Goal: Task Accomplishment & Management: Complete application form

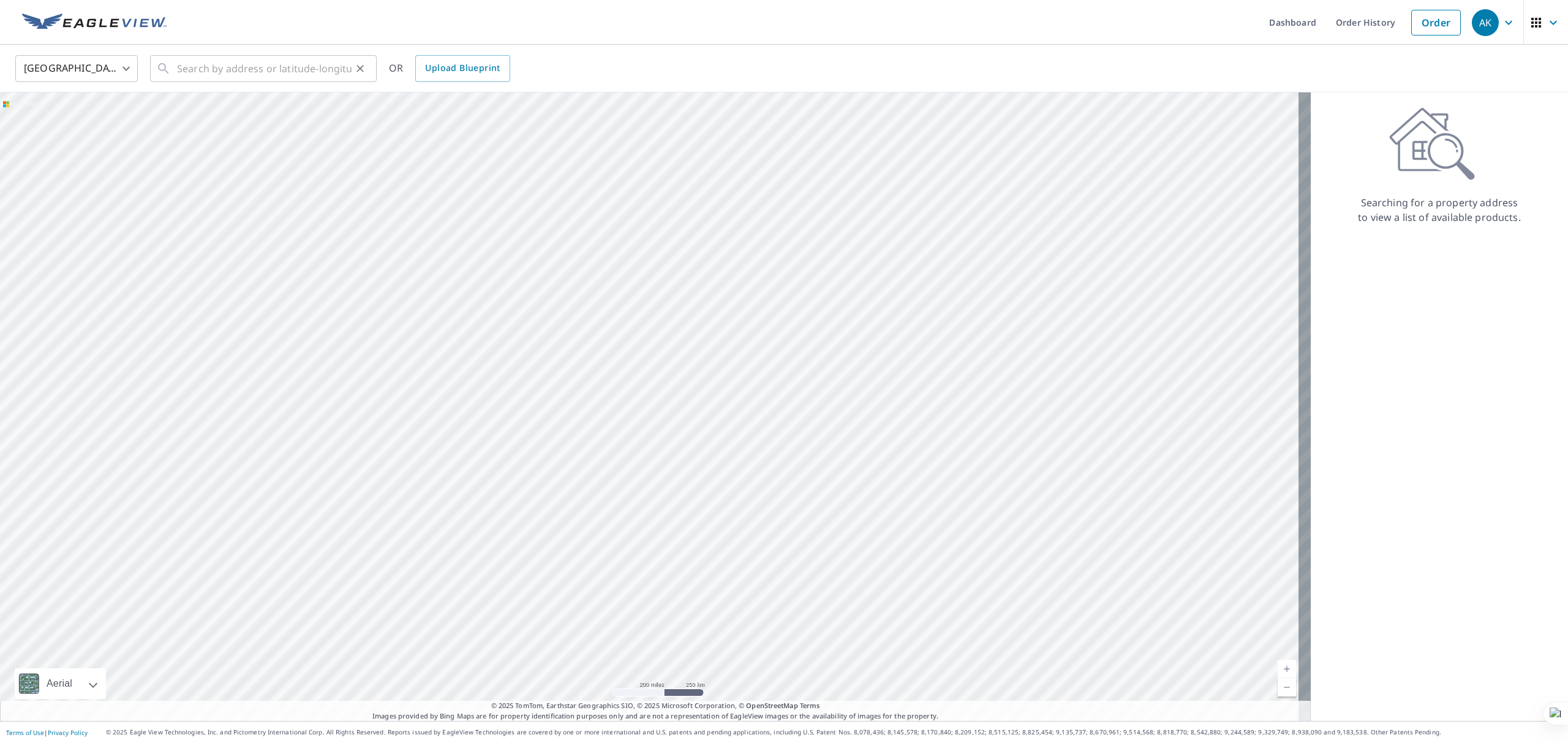
click at [175, 71] on div "​" at bounding box center [263, 68] width 226 height 27
paste input "[STREET_ADDRESS][PERSON_NAME]"
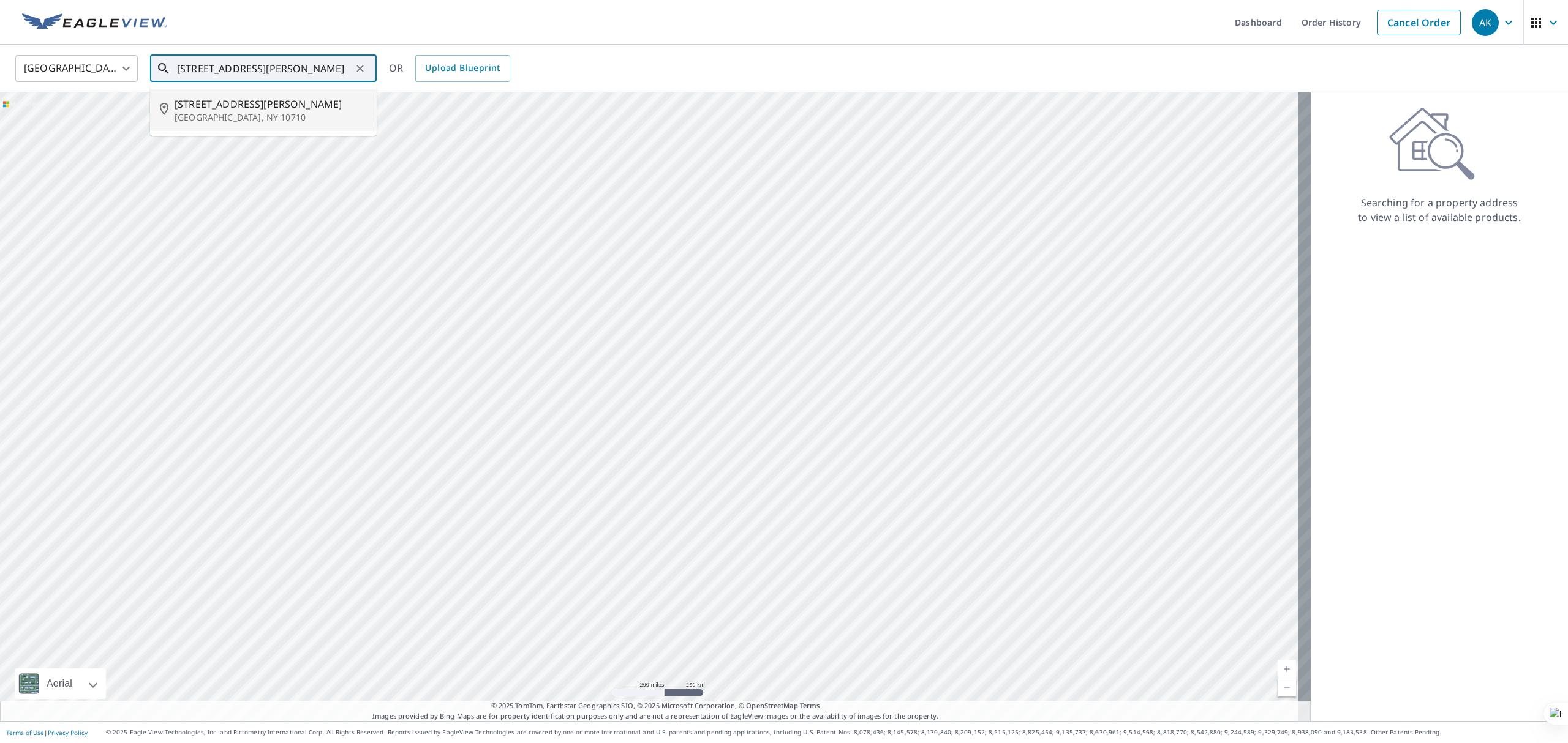
click at [302, 103] on span "[STREET_ADDRESS][PERSON_NAME]" at bounding box center [271, 104] width 192 height 15
type input "[STREET_ADDRESS][PERSON_NAME]"
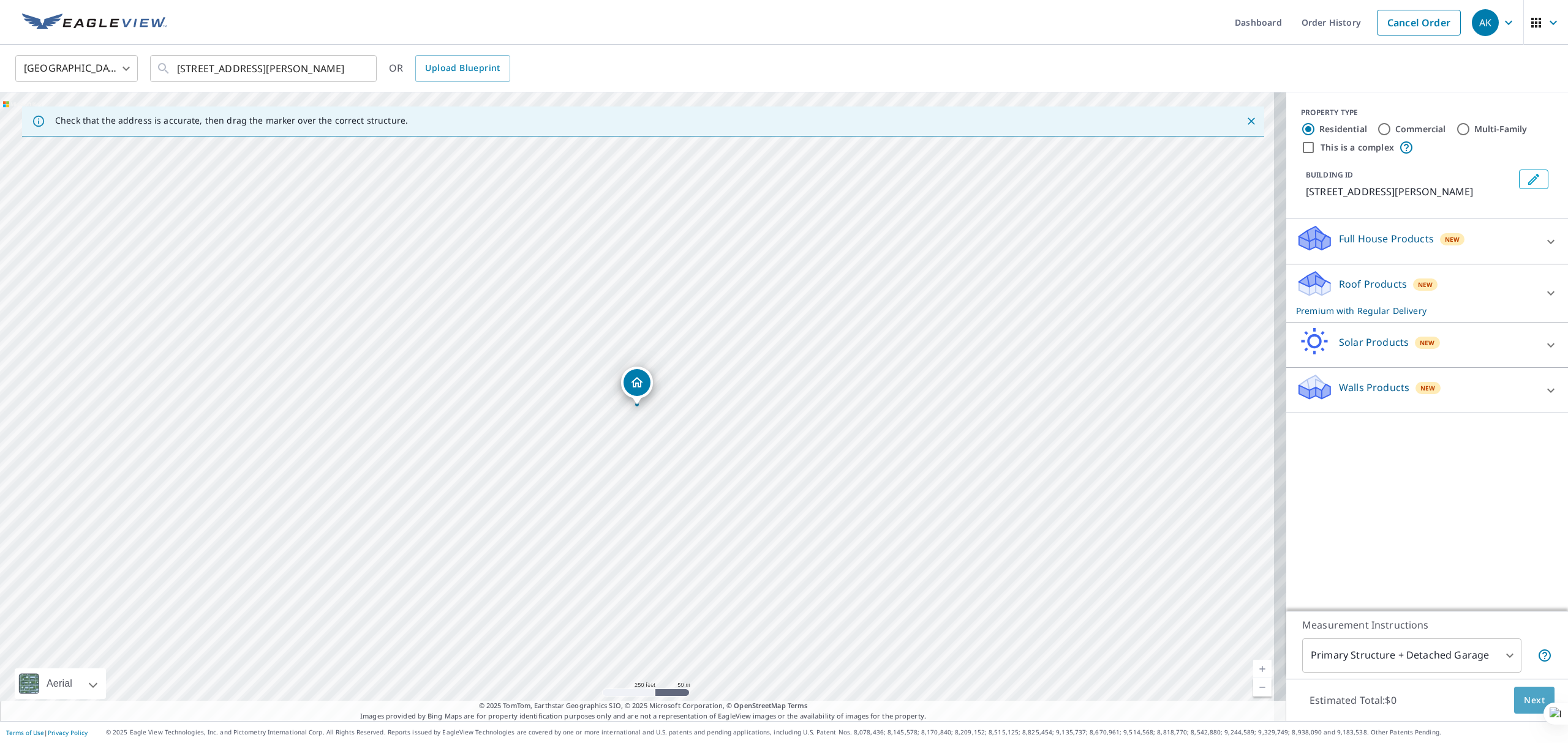
click at [1528, 706] on span "Next" at bounding box center [1534, 700] width 21 height 15
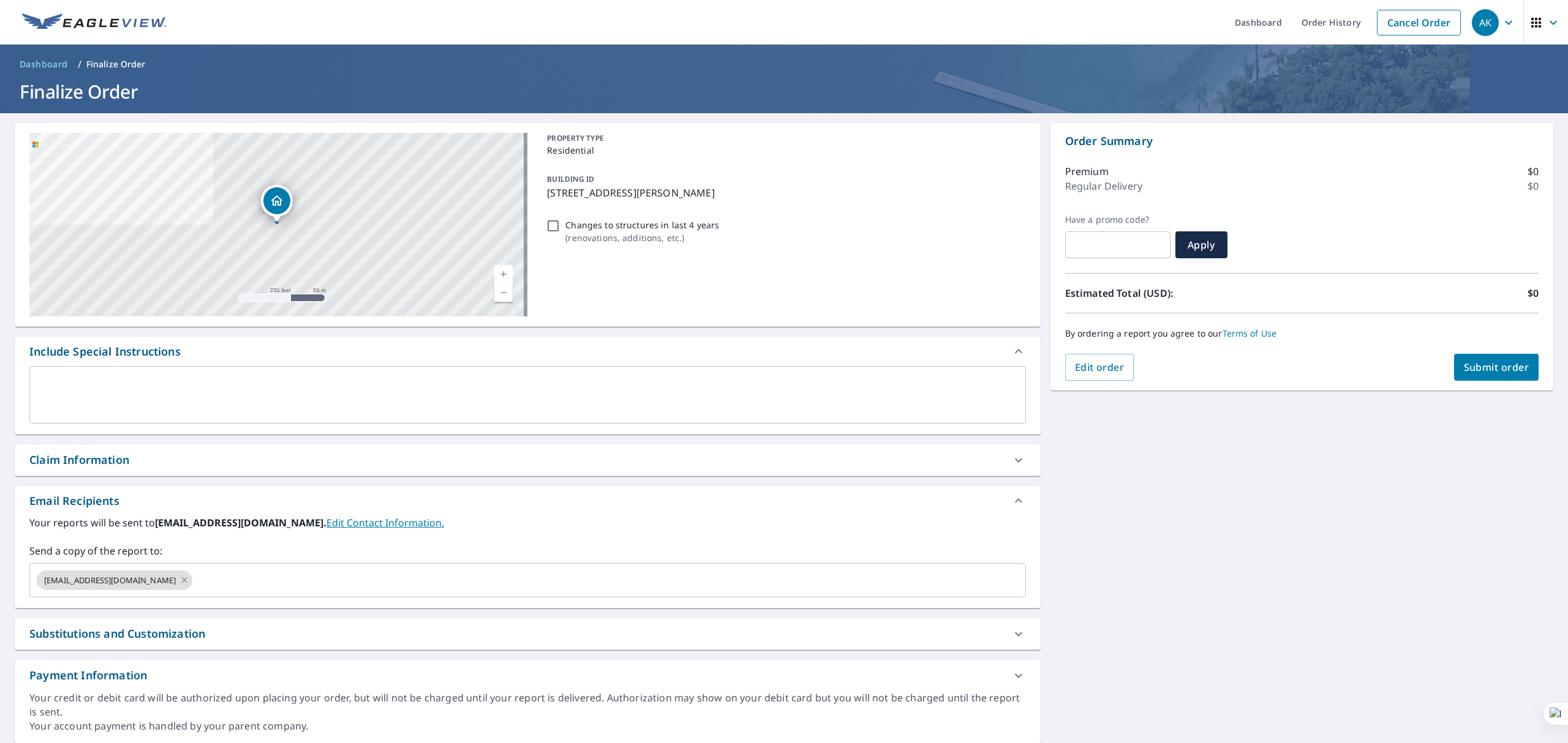
click at [706, 373] on div "x ​" at bounding box center [527, 395] width 996 height 58
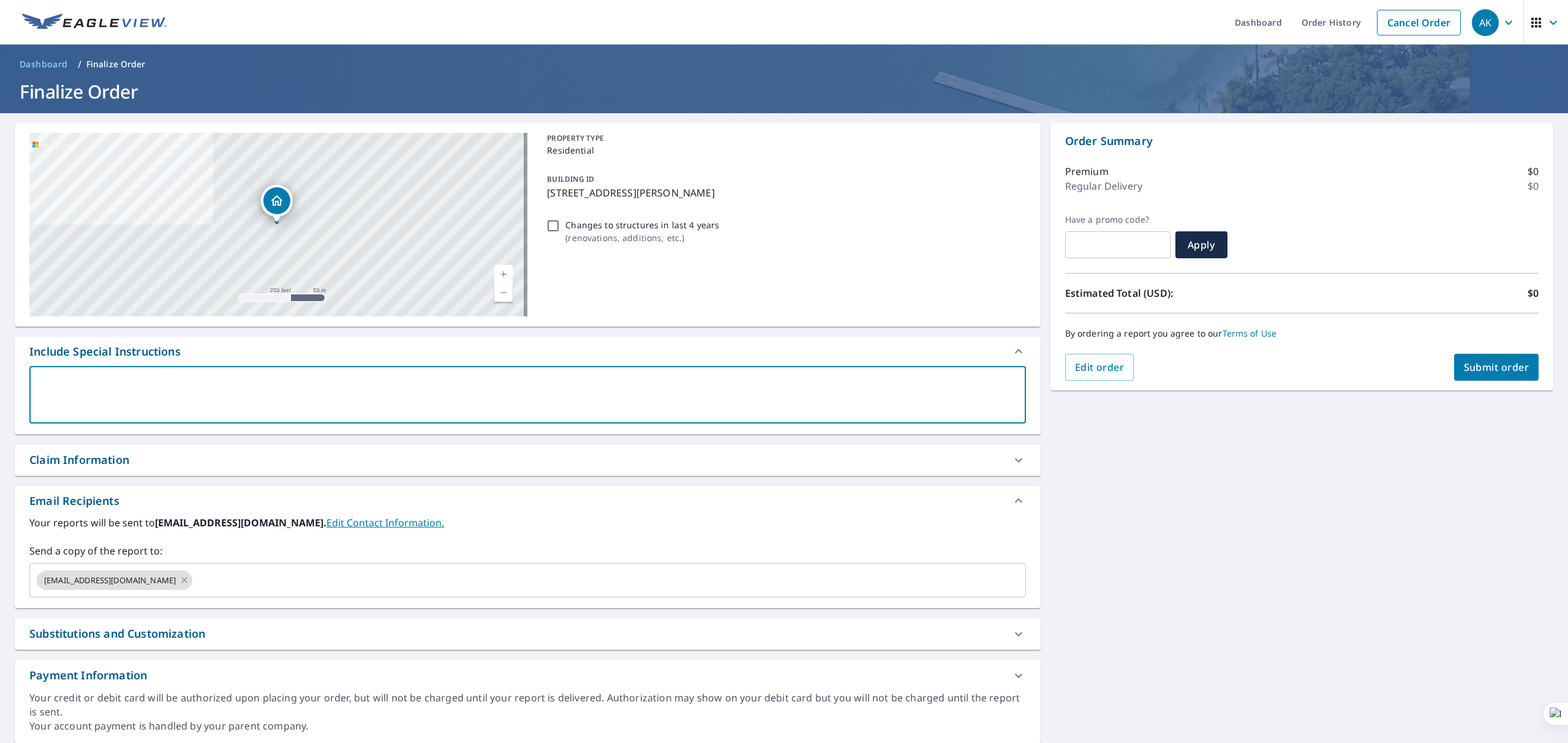
paste textarea "[EMAIL_ADDRESS][DOMAIN_NAME], [EMAIL_ADDRESS][DOMAIN_NAME], [EMAIL_ADDRESS][DOM…"
type textarea "[EMAIL_ADDRESS][DOMAIN_NAME], [EMAIL_ADDRESS][DOMAIN_NAME], [EMAIL_ADDRESS][DOM…"
type textarea "x"
checkbox input "true"
click at [829, 381] on textarea "[EMAIL_ADDRESS][DOMAIN_NAME], [EMAIL_ADDRESS][DOMAIN_NAME], [EMAIL_ADDRESS][DOM…" at bounding box center [527, 395] width 979 height 35
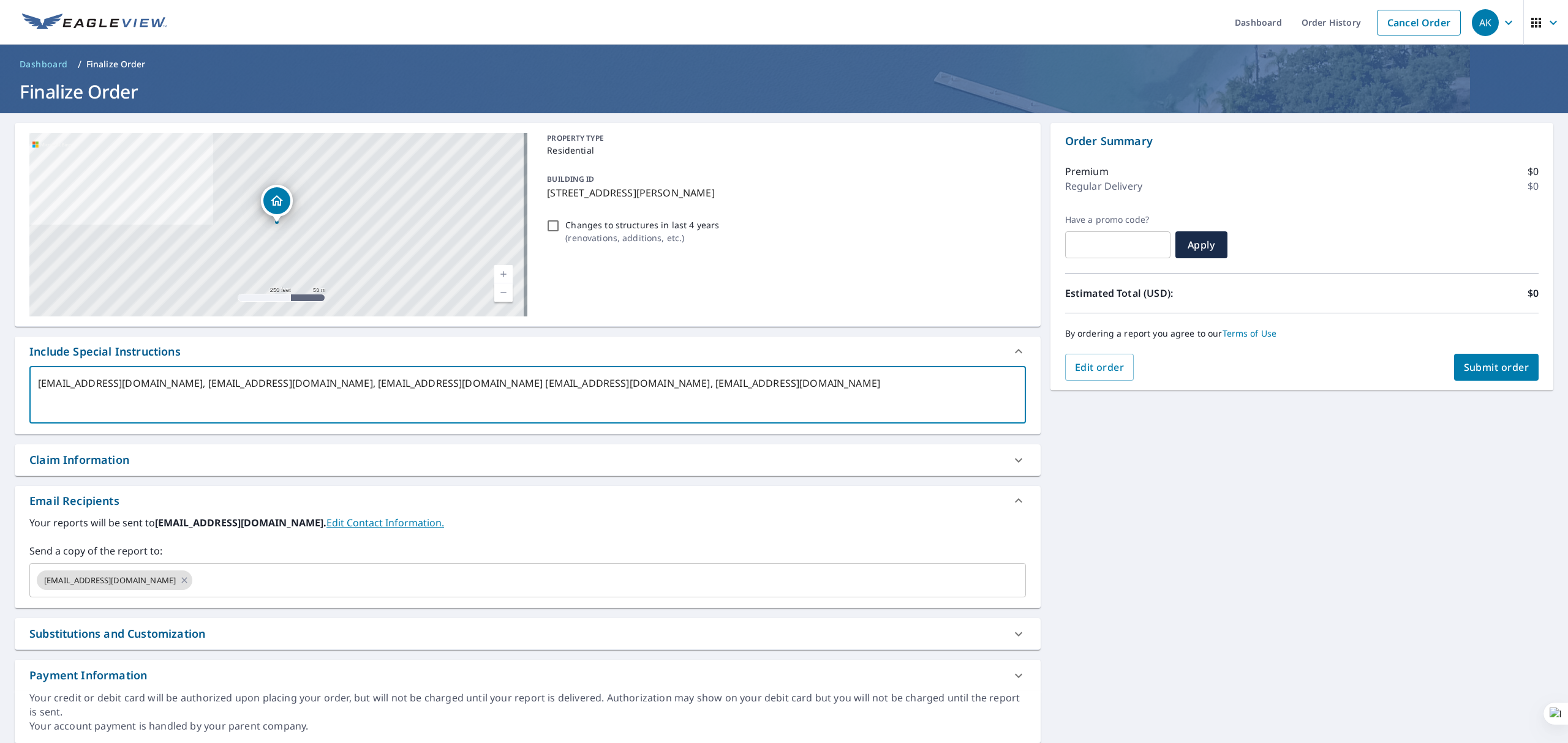
drag, startPoint x: 829, startPoint y: 381, endPoint x: 925, endPoint y: 383, distance: 96.0
click at [925, 383] on textarea "[EMAIL_ADDRESS][DOMAIN_NAME], [EMAIL_ADDRESS][DOMAIN_NAME], [EMAIL_ADDRESS][DOM…" at bounding box center [527, 395] width 979 height 35
click at [794, 382] on textarea "[EMAIL_ADDRESS][DOMAIN_NAME], [EMAIL_ADDRESS][DOMAIN_NAME], [EMAIL_ADDRESS][DOM…" at bounding box center [527, 395] width 979 height 35
drag, startPoint x: 794, startPoint y: 382, endPoint x: 944, endPoint y: 382, distance: 150.0
click at [944, 382] on textarea "[EMAIL_ADDRESS][DOMAIN_NAME], [EMAIL_ADDRESS][DOMAIN_NAME], [EMAIL_ADDRESS][DOM…" at bounding box center [527, 395] width 979 height 35
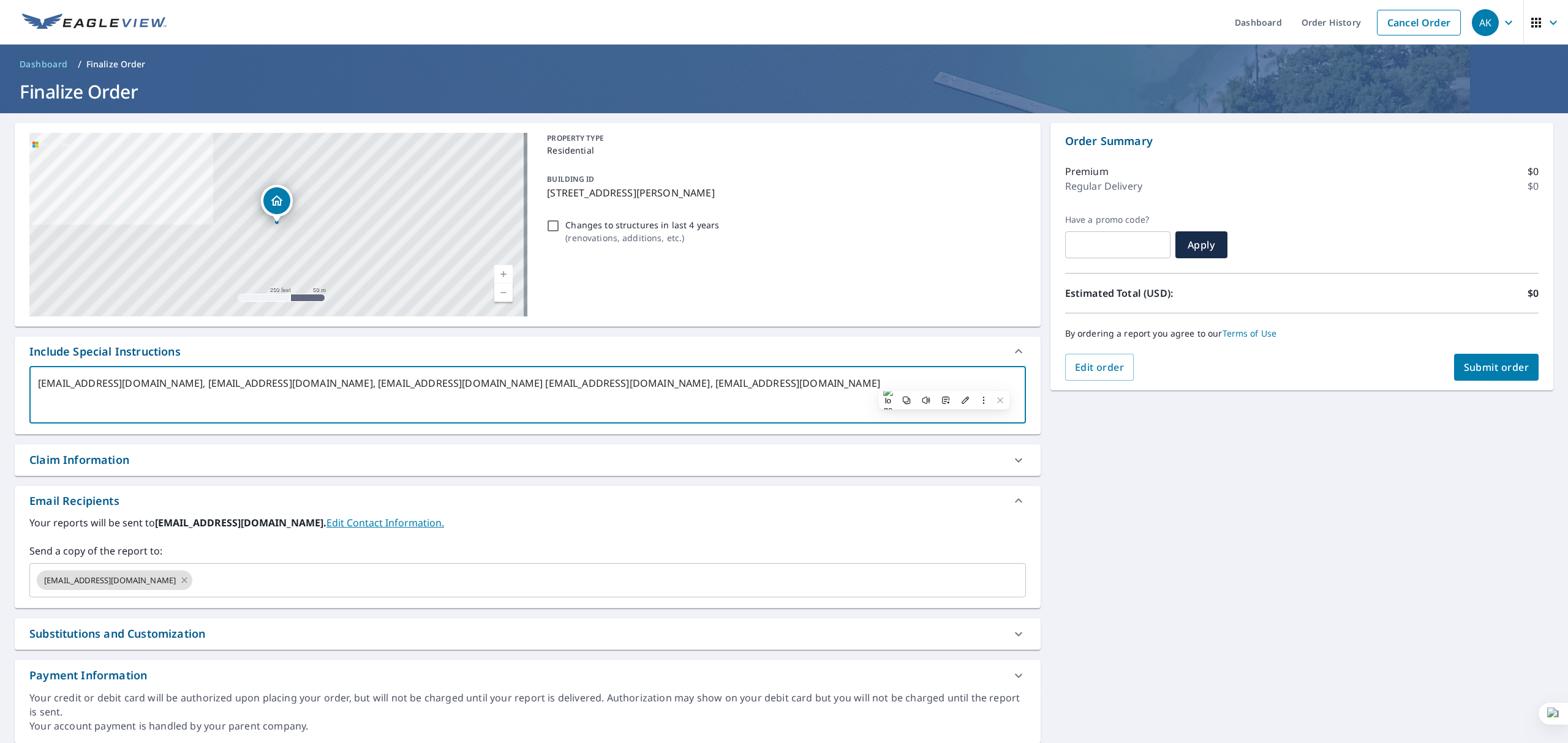
type textarea "[EMAIL_ADDRESS][DOMAIN_NAME], [EMAIL_ADDRESS][DOMAIN_NAME], [EMAIL_ADDRESS][DOM…"
type textarea "x"
checkbox input "true"
type textarea "[EMAIL_ADDRESS][DOMAIN_NAME], [EMAIL_ADDRESS][DOMAIN_NAME], [EMAIL_ADDRESS][DOM…"
type textarea "x"
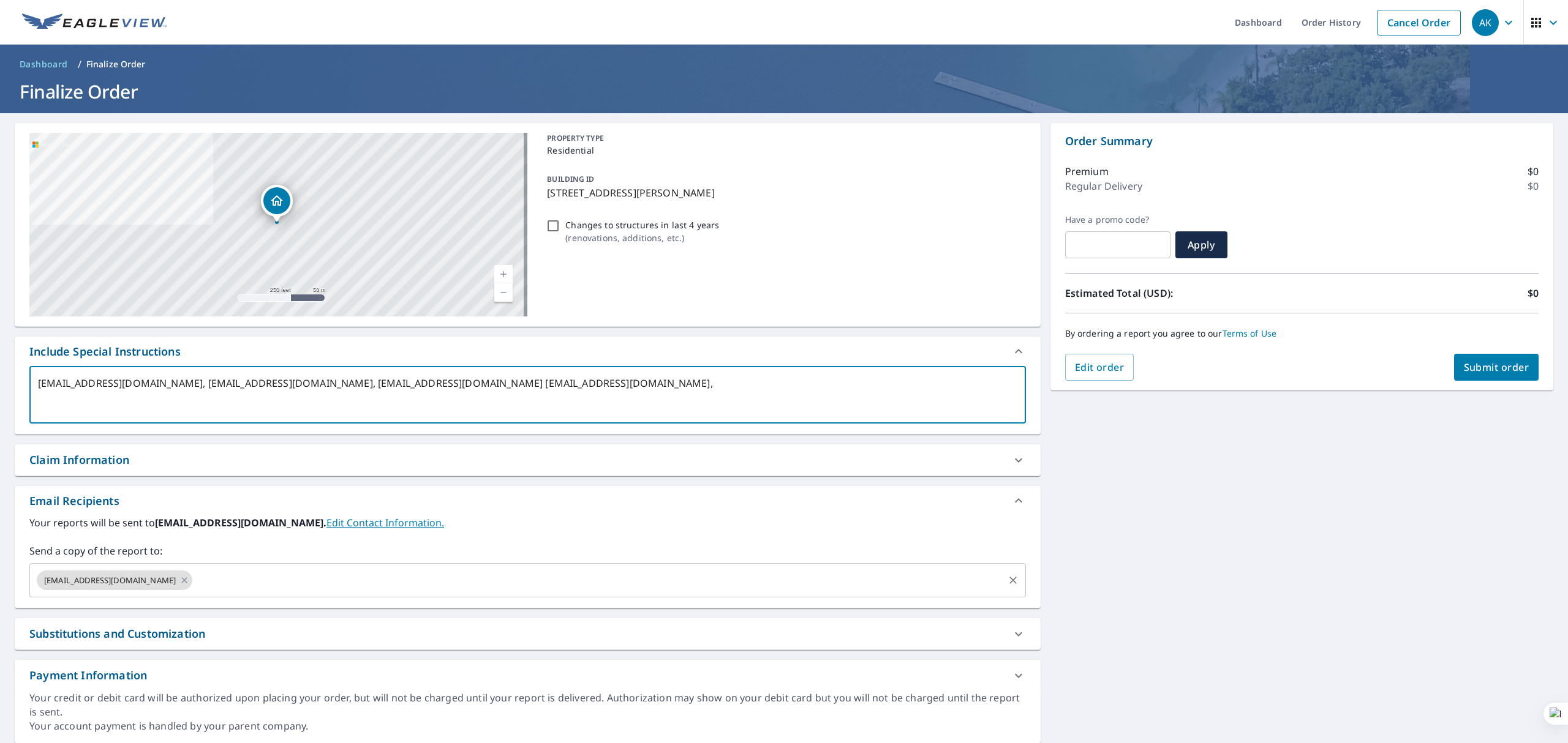
click at [706, 572] on input "text" at bounding box center [598, 580] width 807 height 23
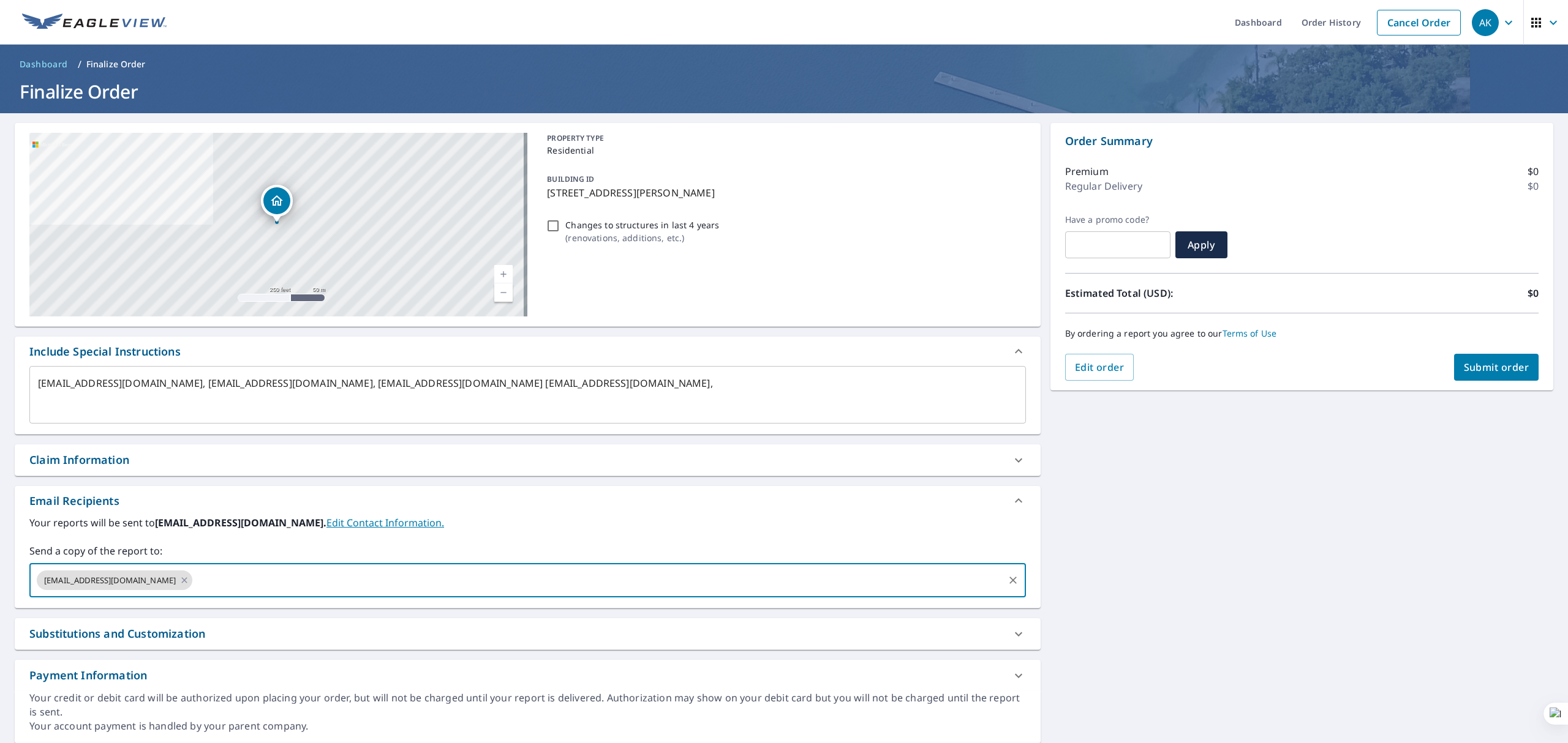
paste input "[EMAIL_ADDRESS][DOMAIN_NAME]"
type input "[EMAIL_ADDRESS][DOMAIN_NAME]"
type textarea "x"
checkbox input "true"
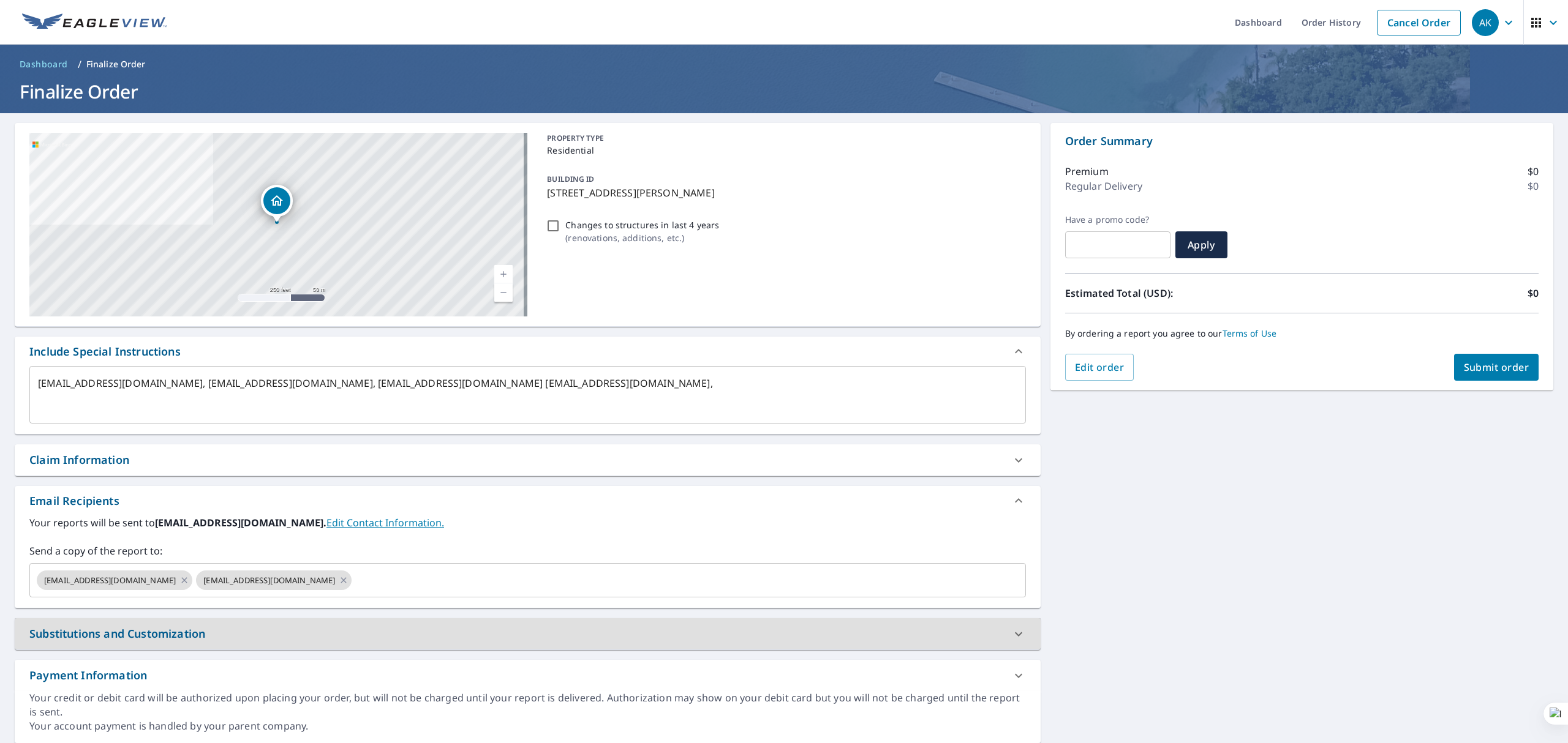
type textarea "x"
click at [626, 386] on textarea "[EMAIL_ADDRESS][DOMAIN_NAME], [EMAIL_ADDRESS][DOMAIN_NAME], [EMAIL_ADDRESS][DOM…" at bounding box center [527, 395] width 979 height 35
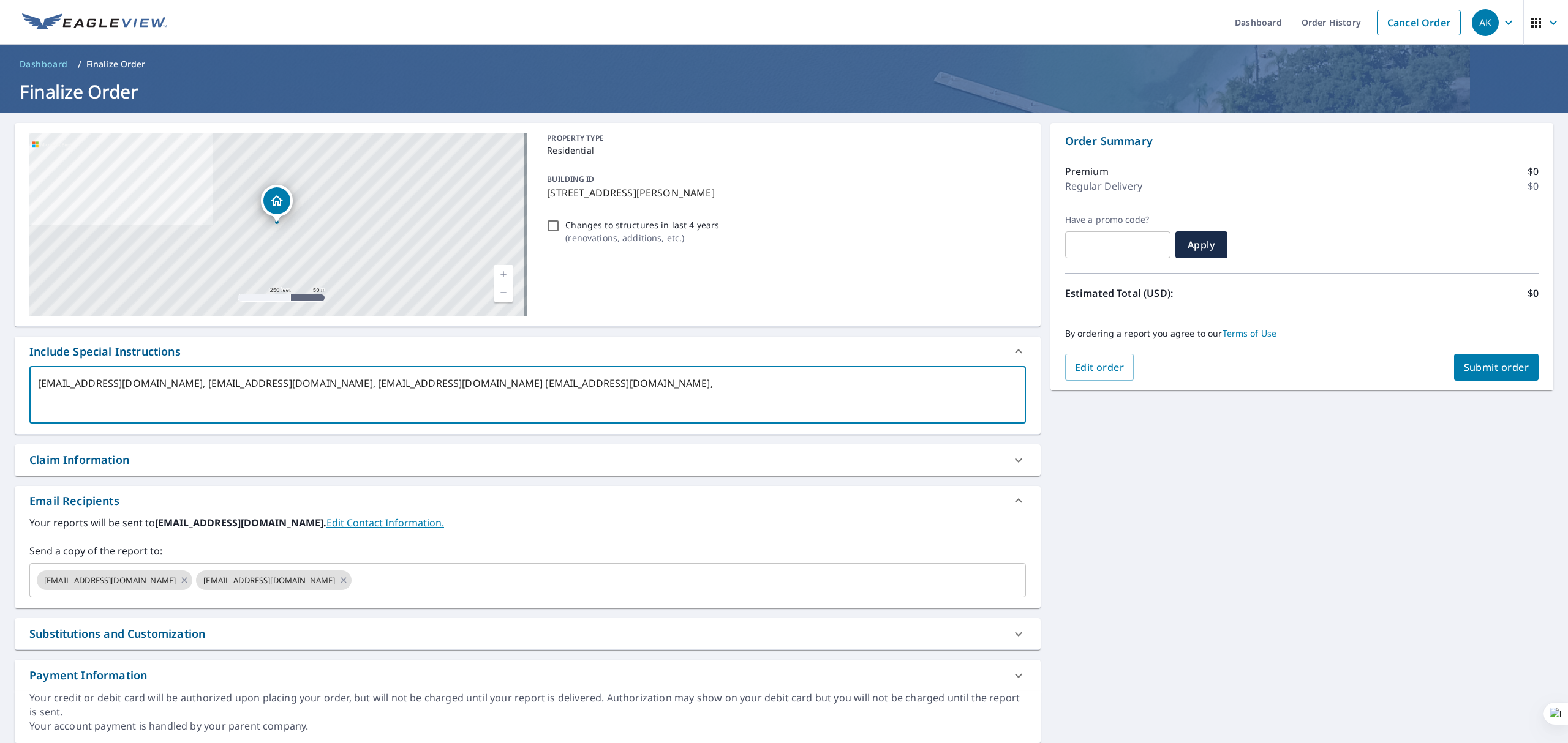
drag, startPoint x: 626, startPoint y: 386, endPoint x: 767, endPoint y: 377, distance: 141.3
click at [767, 378] on textarea "[EMAIL_ADDRESS][DOMAIN_NAME], [EMAIL_ADDRESS][DOMAIN_NAME], [EMAIL_ADDRESS][DOM…" at bounding box center [527, 395] width 979 height 35
type textarea "[EMAIL_ADDRESS][DOMAIN_NAME], [EMAIL_ADDRESS][DOMAIN_NAME], [EMAIL_ADDRESS][DOM…"
type textarea "x"
checkbox input "true"
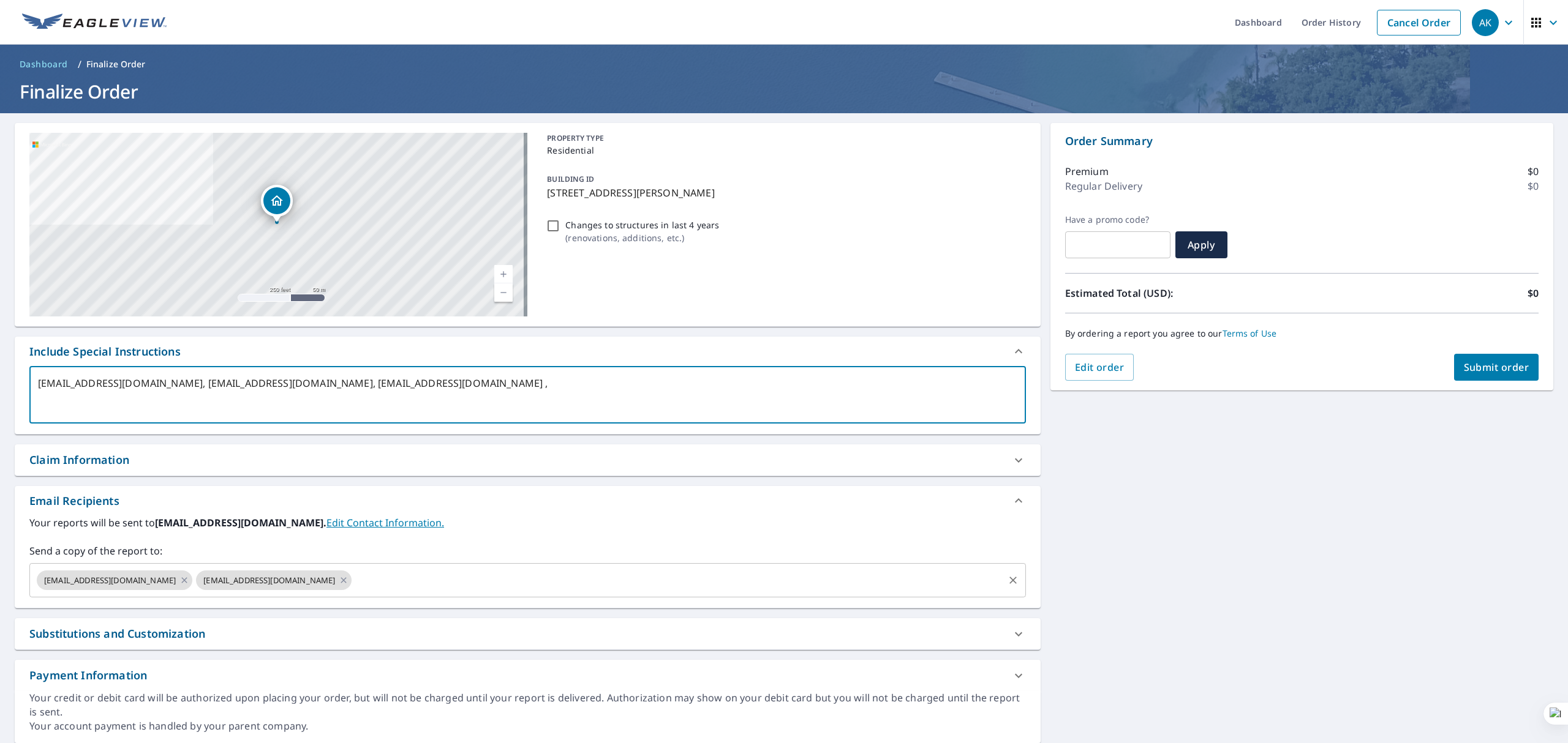
type textarea "[EMAIL_ADDRESS][DOMAIN_NAME], [EMAIL_ADDRESS][DOMAIN_NAME], [EMAIL_ADDRESS][DOM…"
type textarea "x"
click at [623, 576] on input "text" at bounding box center [677, 580] width 648 height 23
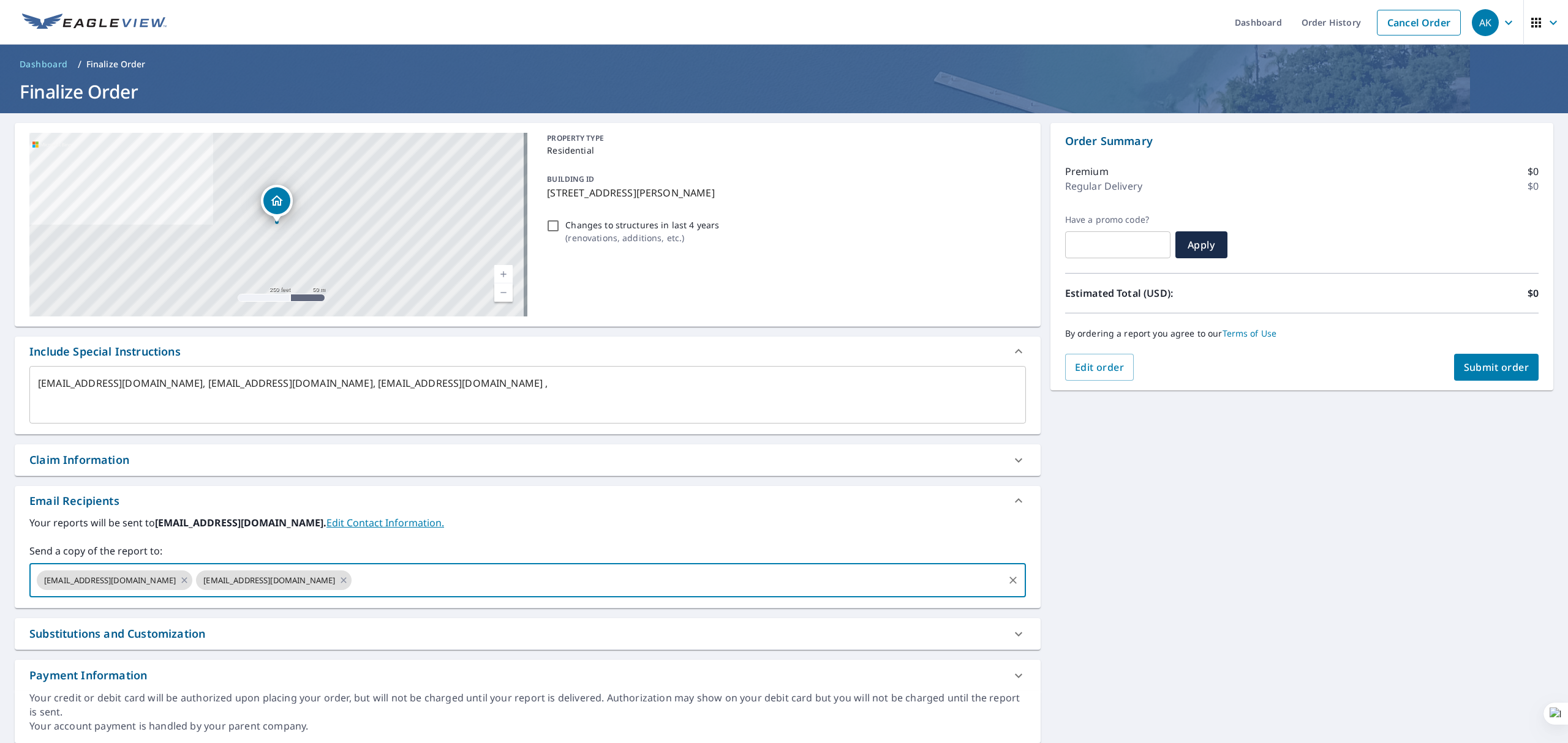
paste input "[EMAIL_ADDRESS][DOMAIN_NAME]"
type input "[EMAIL_ADDRESS][DOMAIN_NAME]"
type textarea "x"
checkbox input "true"
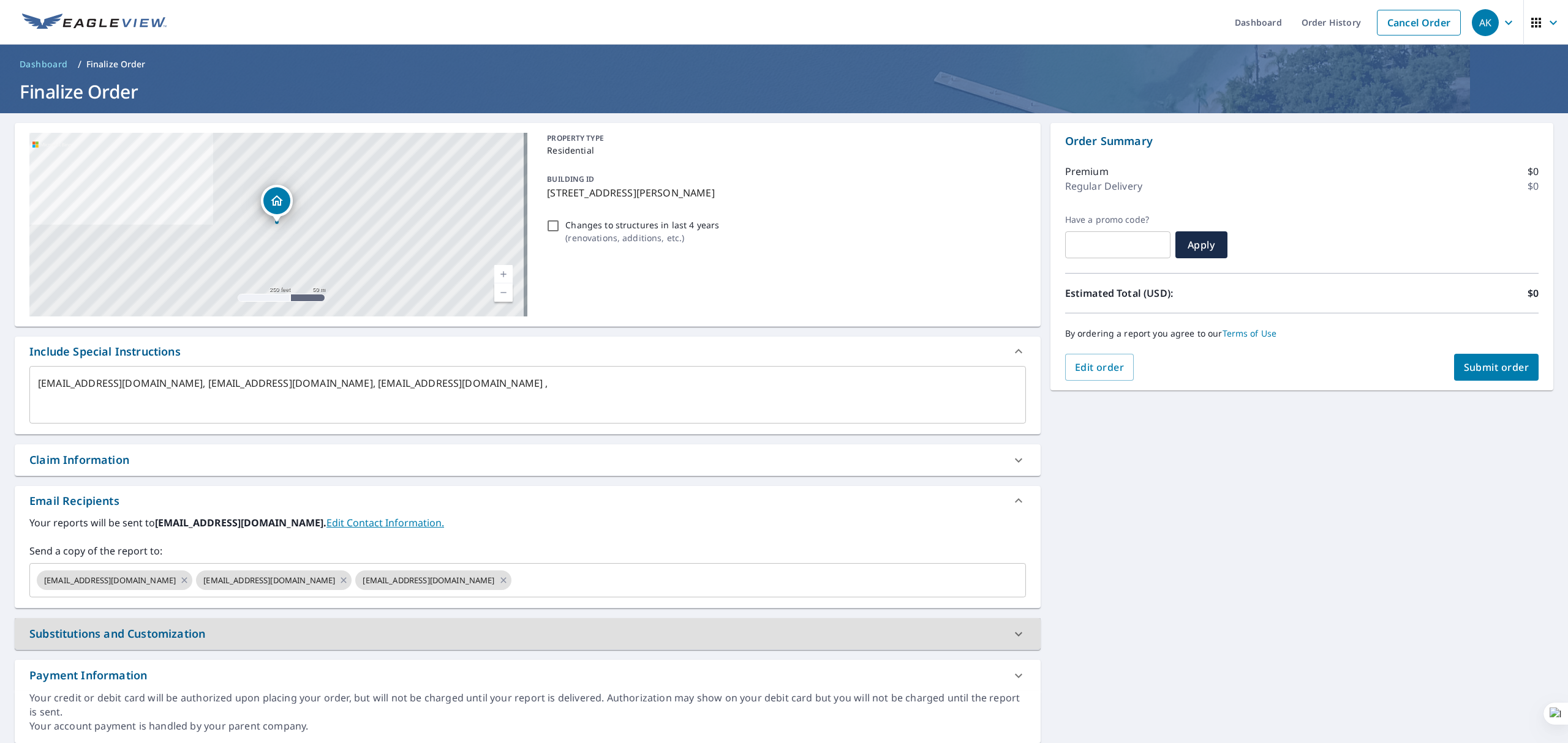
type textarea "x"
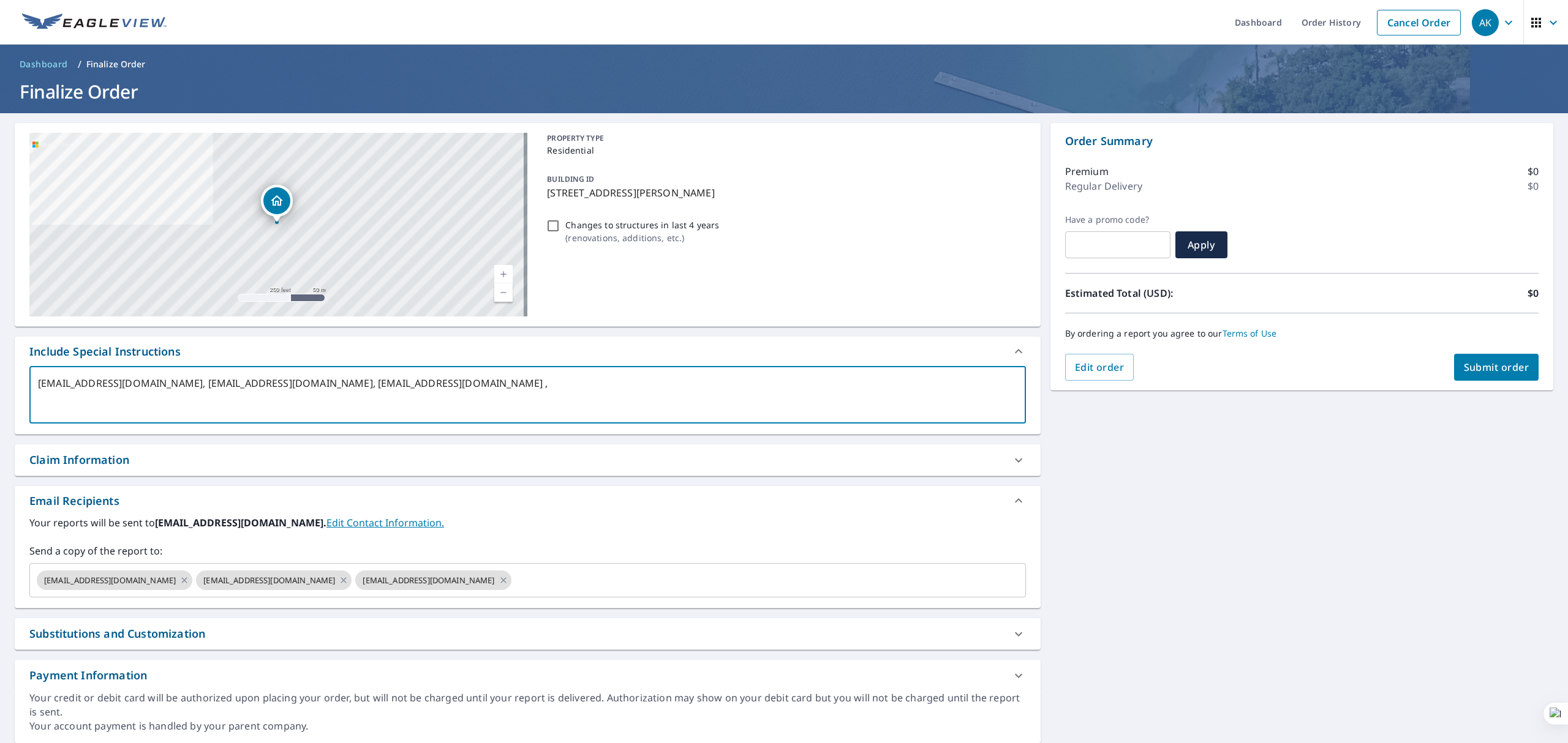
click at [441, 379] on textarea "[EMAIL_ADDRESS][DOMAIN_NAME], [EMAIL_ADDRESS][DOMAIN_NAME], [EMAIL_ADDRESS][DOM…" at bounding box center [527, 395] width 979 height 35
drag, startPoint x: 441, startPoint y: 379, endPoint x: 596, endPoint y: 381, distance: 155.0
click at [596, 381] on textarea "[EMAIL_ADDRESS][DOMAIN_NAME], [EMAIL_ADDRESS][DOMAIN_NAME], [EMAIL_ADDRESS][DOM…" at bounding box center [527, 395] width 979 height 35
type textarea "[EMAIL_ADDRESS][DOMAIN_NAME], [EMAIL_ADDRESS][DOMAIN_NAME], ,"
type textarea "x"
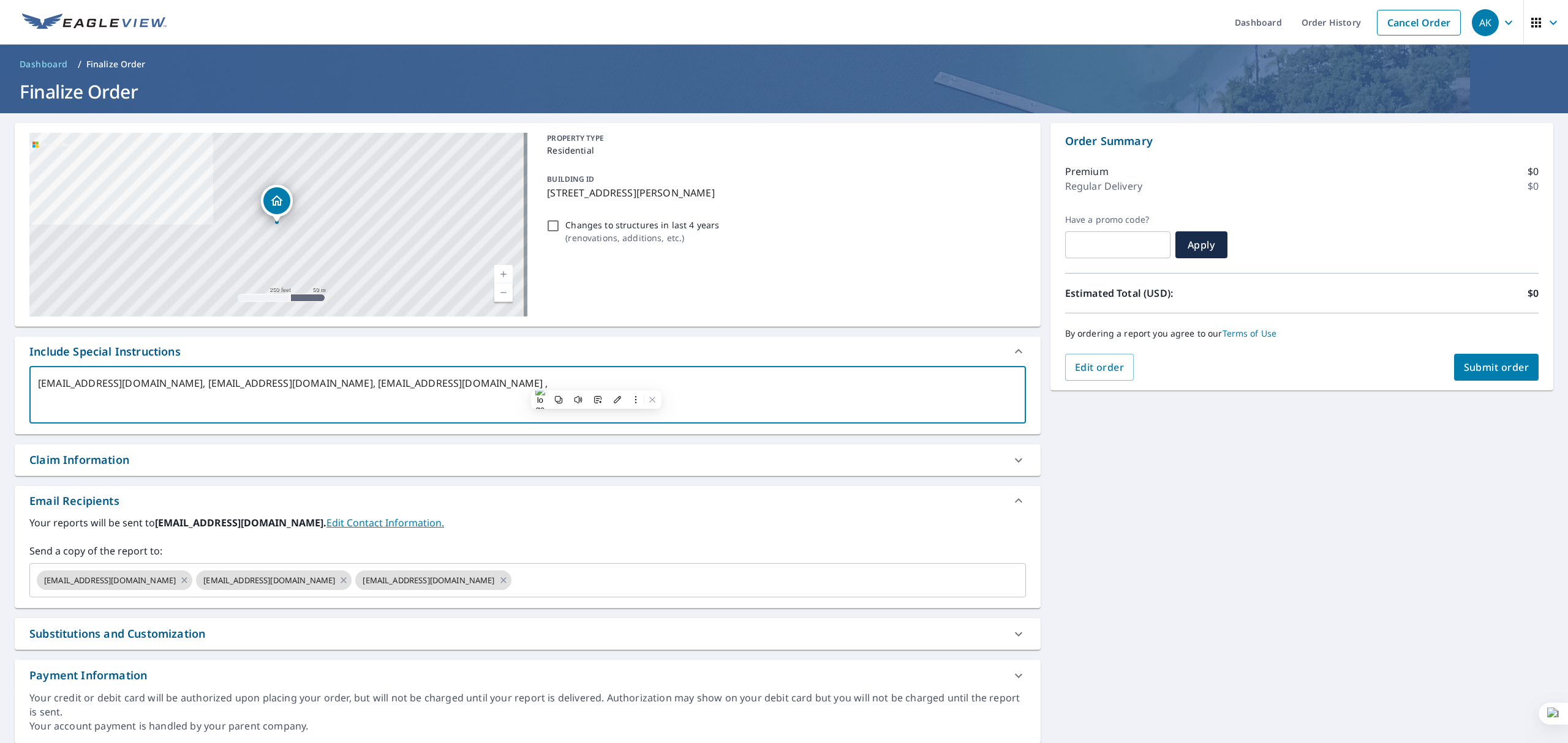
checkbox input "true"
type textarea "[EMAIL_ADDRESS][DOMAIN_NAME], [EMAIL_ADDRESS][DOMAIN_NAME], ,"
type textarea "x"
click at [607, 576] on input "text" at bounding box center [757, 580] width 489 height 23
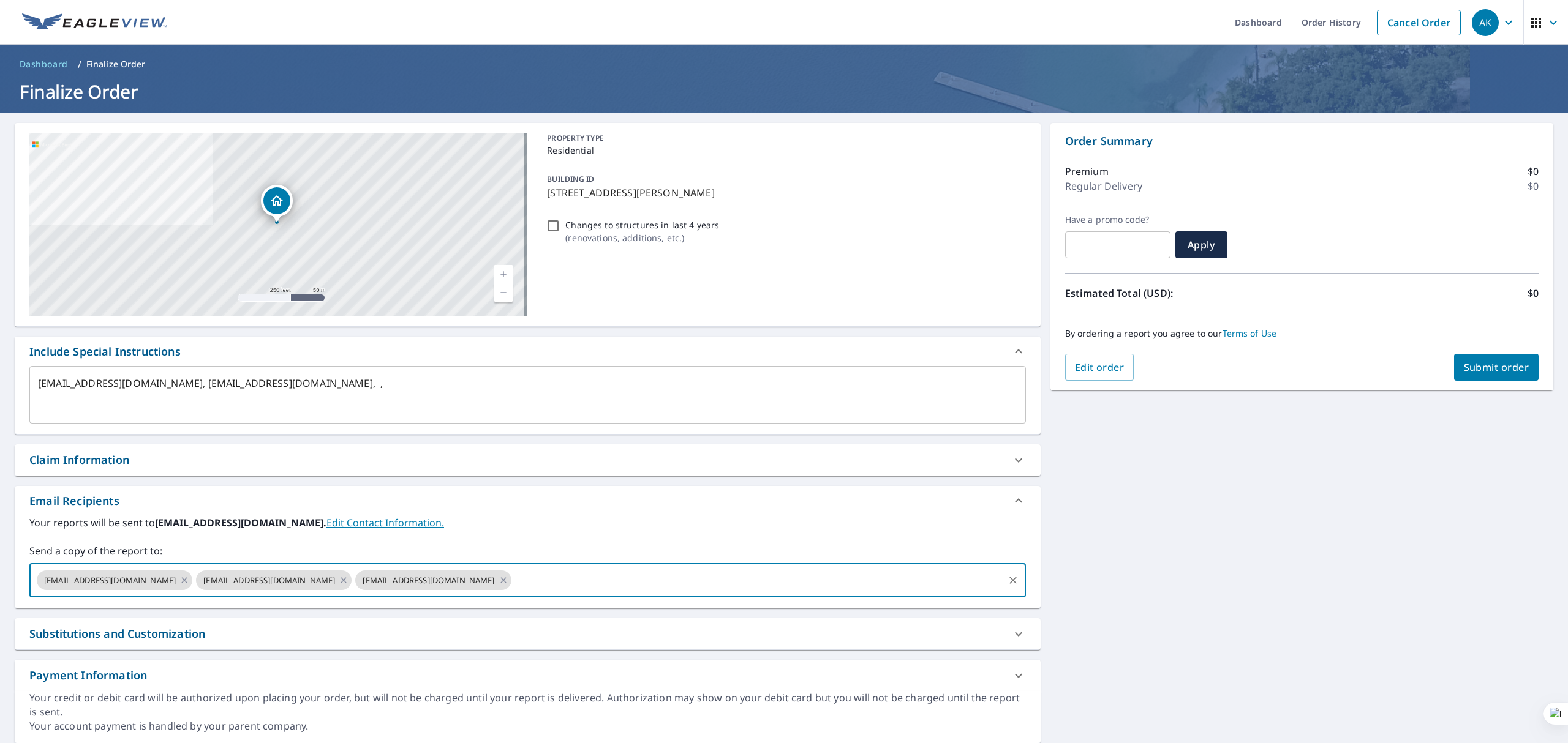
paste input "[EMAIL_ADDRESS][DOMAIN_NAME]"
type input "[EMAIL_ADDRESS][DOMAIN_NAME]"
type textarea "x"
checkbox input "true"
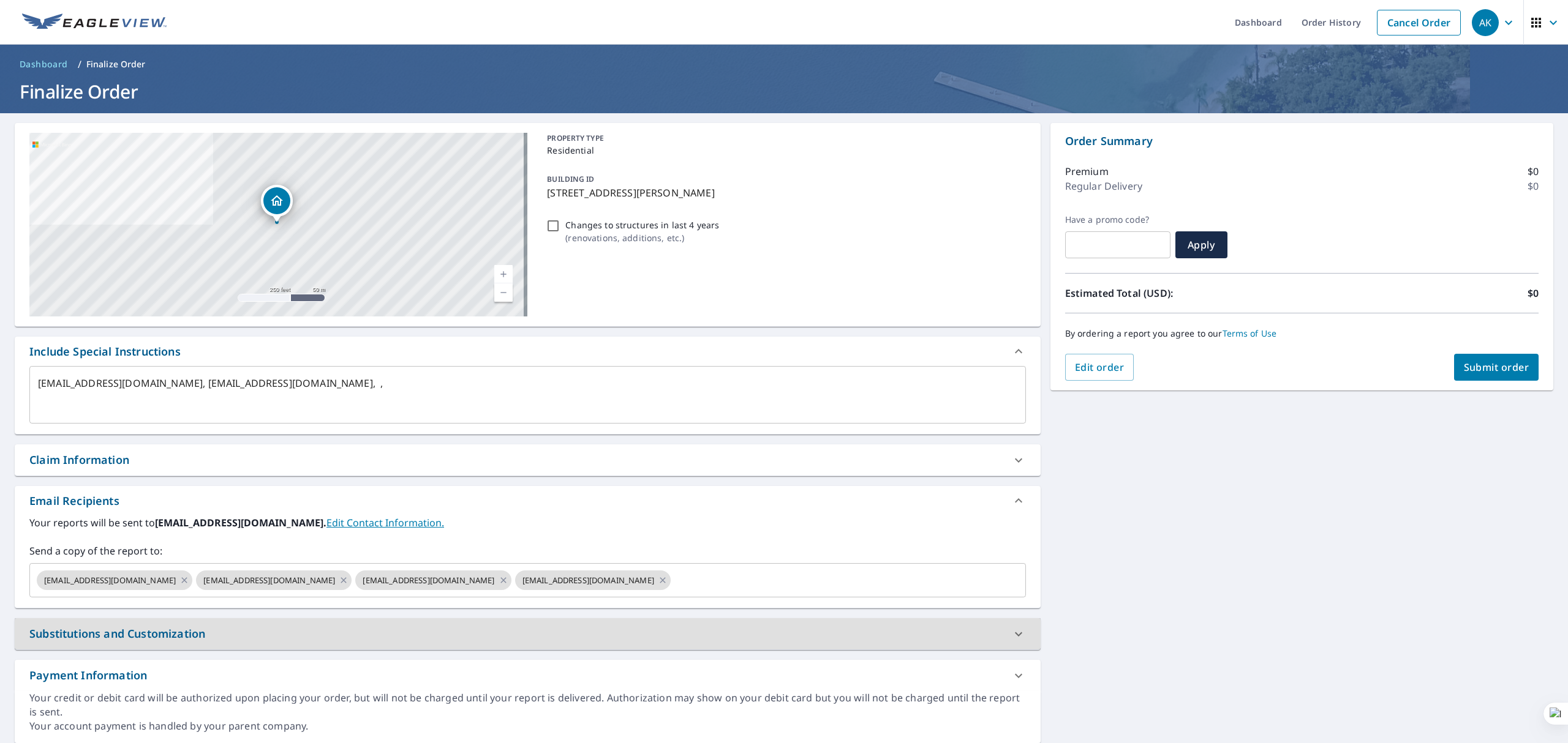
type textarea "x"
click at [265, 383] on textarea "[EMAIL_ADDRESS][DOMAIN_NAME], [EMAIL_ADDRESS][DOMAIN_NAME], ," at bounding box center [527, 395] width 979 height 35
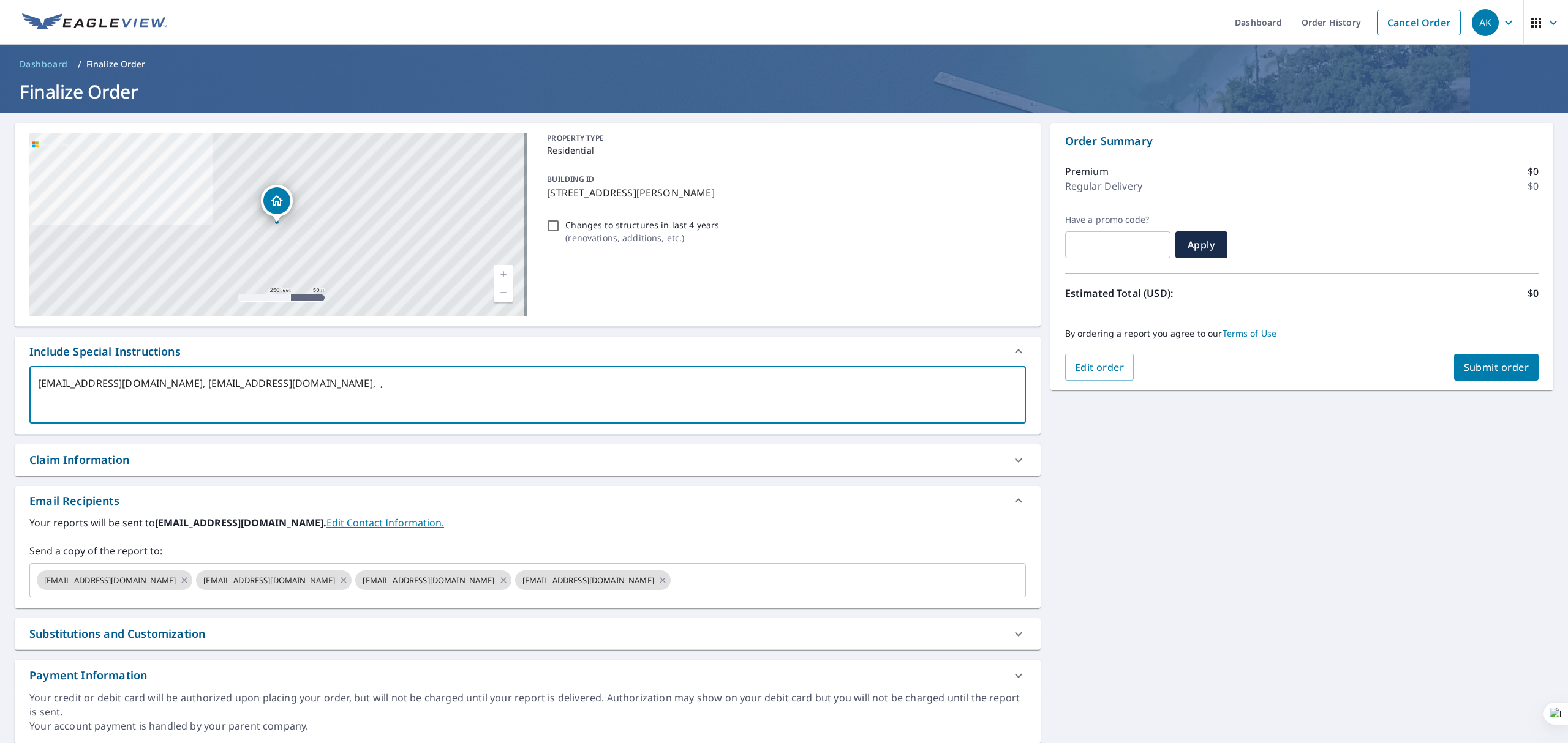
drag, startPoint x: 265, startPoint y: 383, endPoint x: 404, endPoint y: 385, distance: 139.0
click at [404, 385] on textarea "[EMAIL_ADDRESS][DOMAIN_NAME], [EMAIL_ADDRESS][DOMAIN_NAME], ," at bounding box center [527, 395] width 979 height 35
type textarea "[EMAIL_ADDRESS][DOMAIN_NAME], , ,"
type textarea "x"
checkbox input "true"
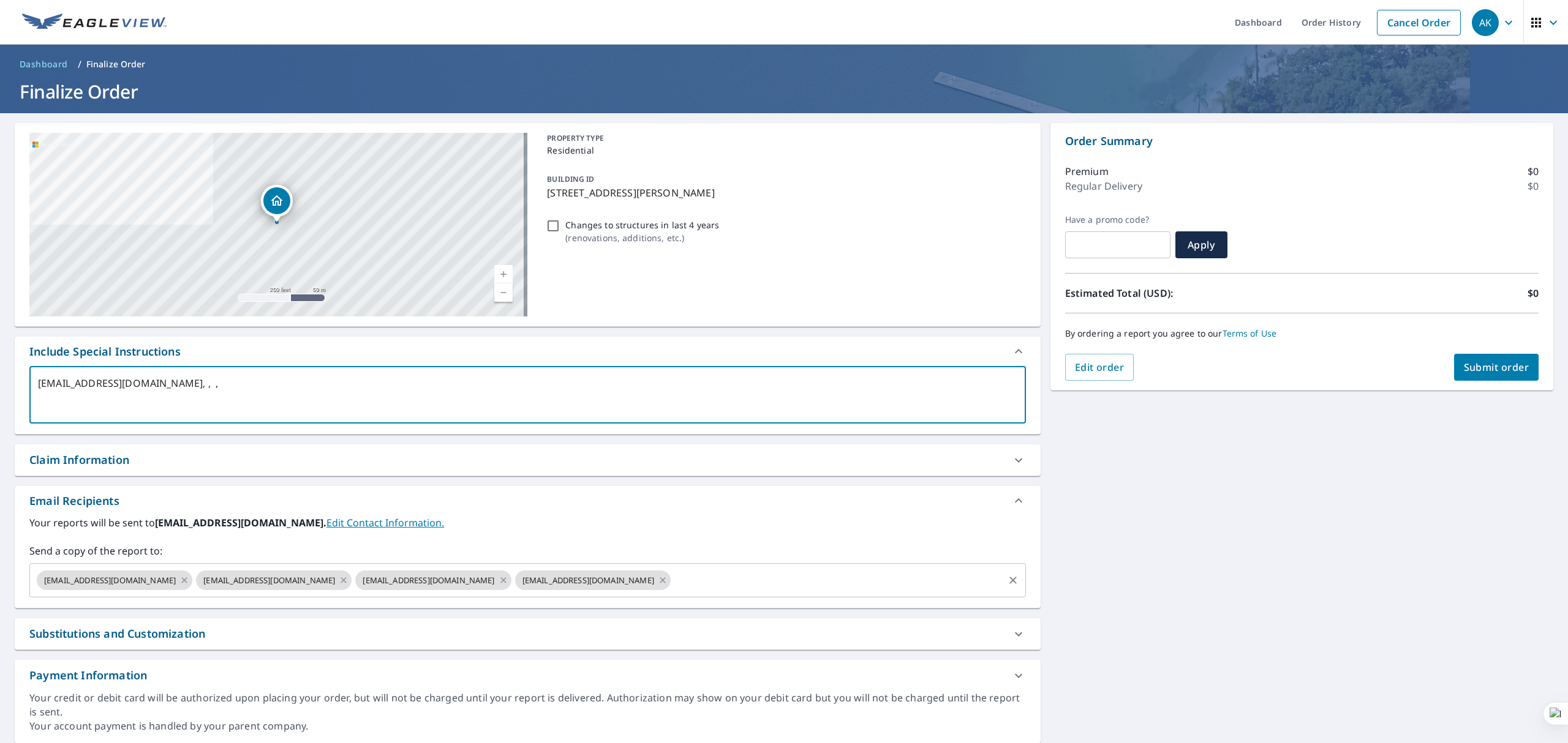
type textarea "[EMAIL_ADDRESS][DOMAIN_NAME], , ,"
type textarea "x"
click at [740, 574] on input "text" at bounding box center [837, 580] width 329 height 23
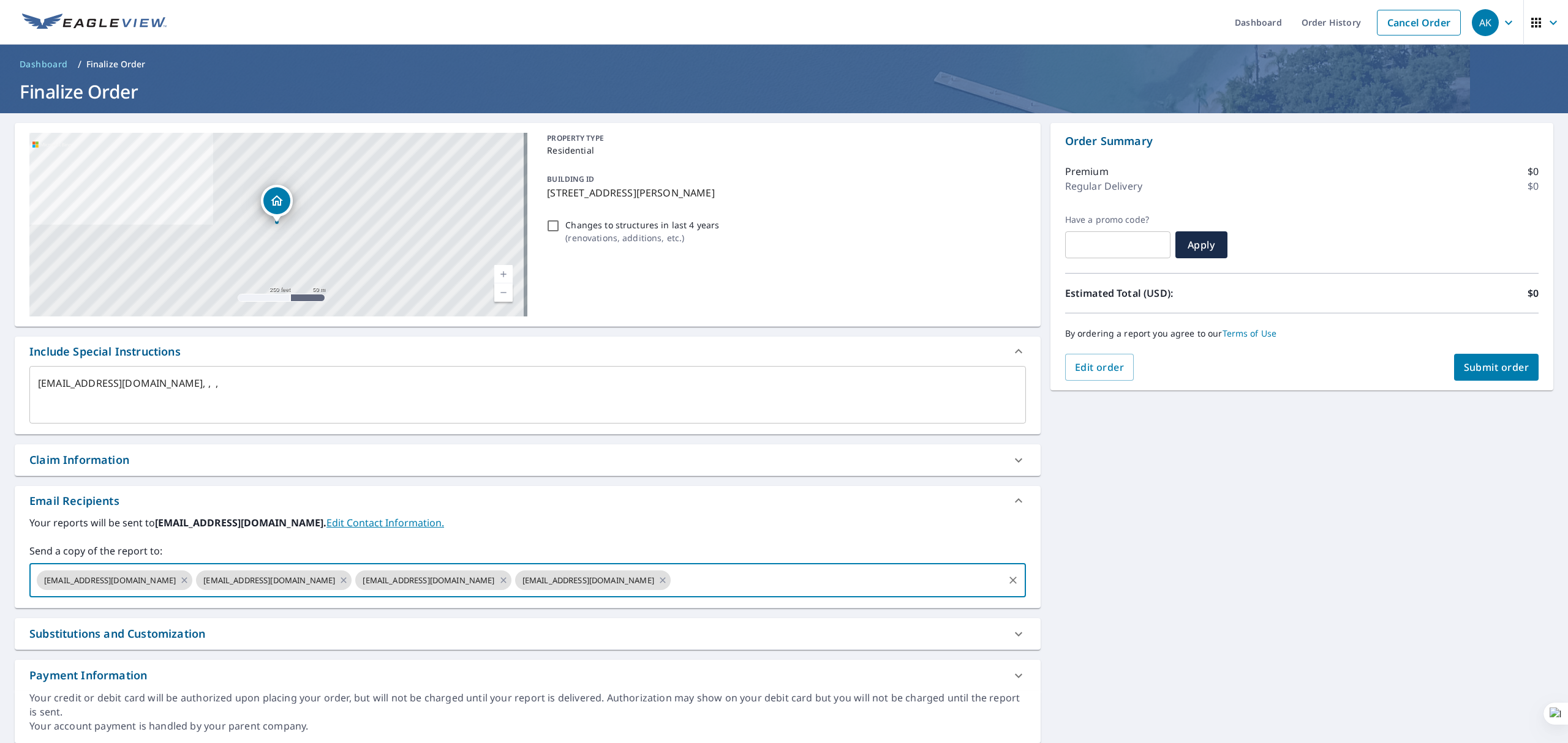
paste input "[EMAIL_ADDRESS][DOMAIN_NAME]"
type input "[EMAIL_ADDRESS][DOMAIN_NAME]"
type textarea "x"
checkbox input "true"
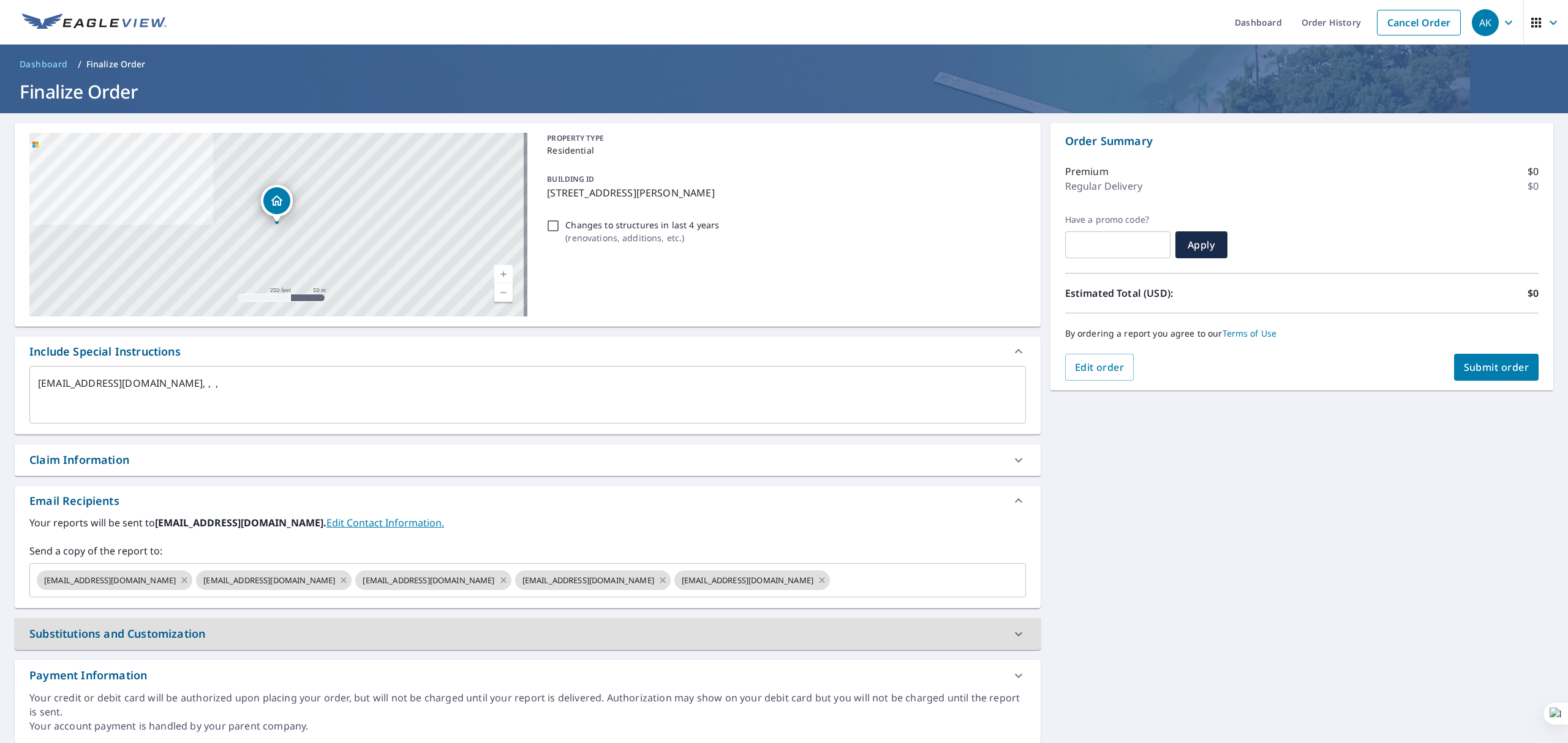
type textarea "x"
click at [69, 385] on textarea "[EMAIL_ADDRESS][DOMAIN_NAME], , ," at bounding box center [527, 395] width 979 height 35
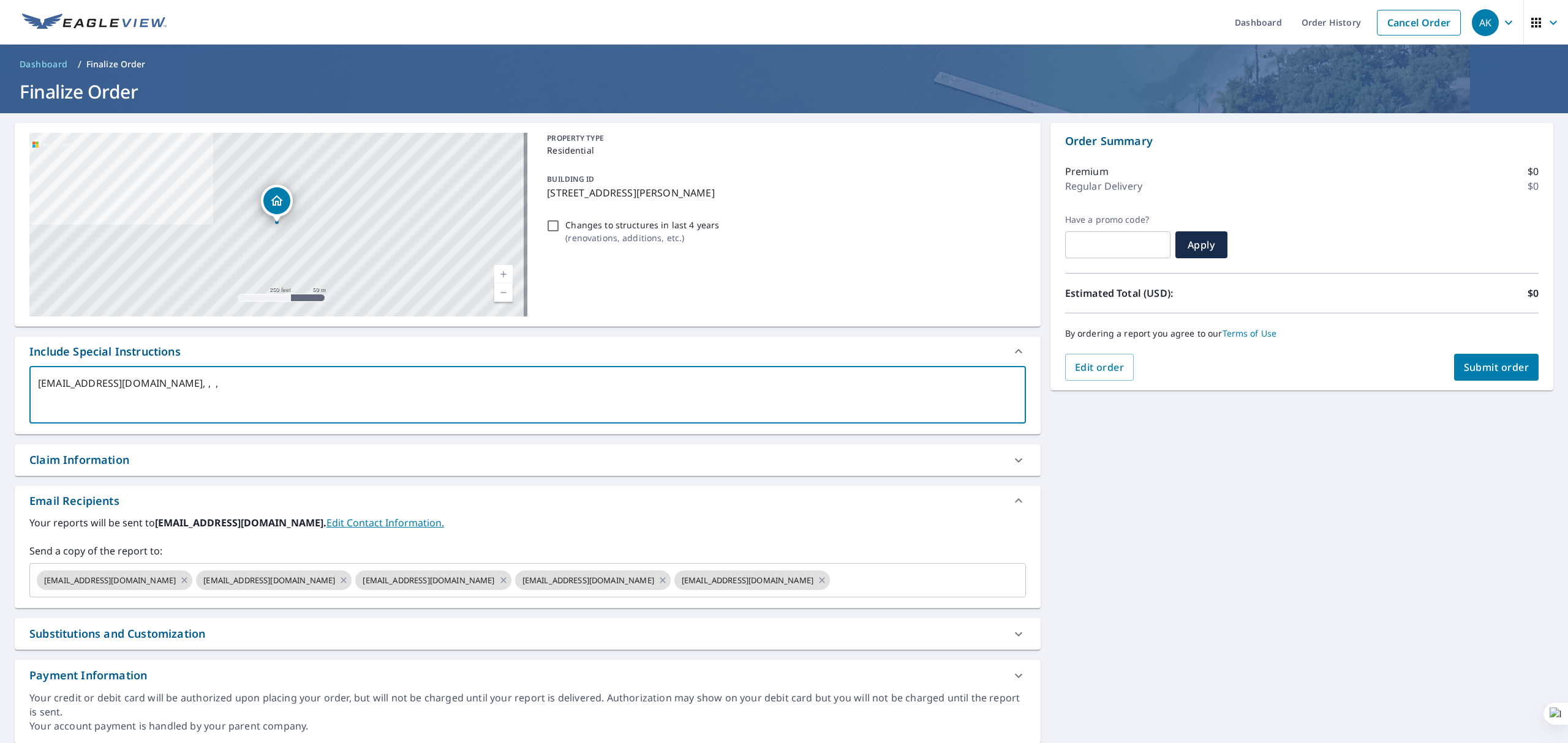
drag, startPoint x: 69, startPoint y: 385, endPoint x: 240, endPoint y: 387, distance: 171.0
click at [240, 387] on textarea "[EMAIL_ADDRESS][DOMAIN_NAME], , ," at bounding box center [527, 395] width 979 height 35
type textarea ", , ,"
type textarea "x"
checkbox input "true"
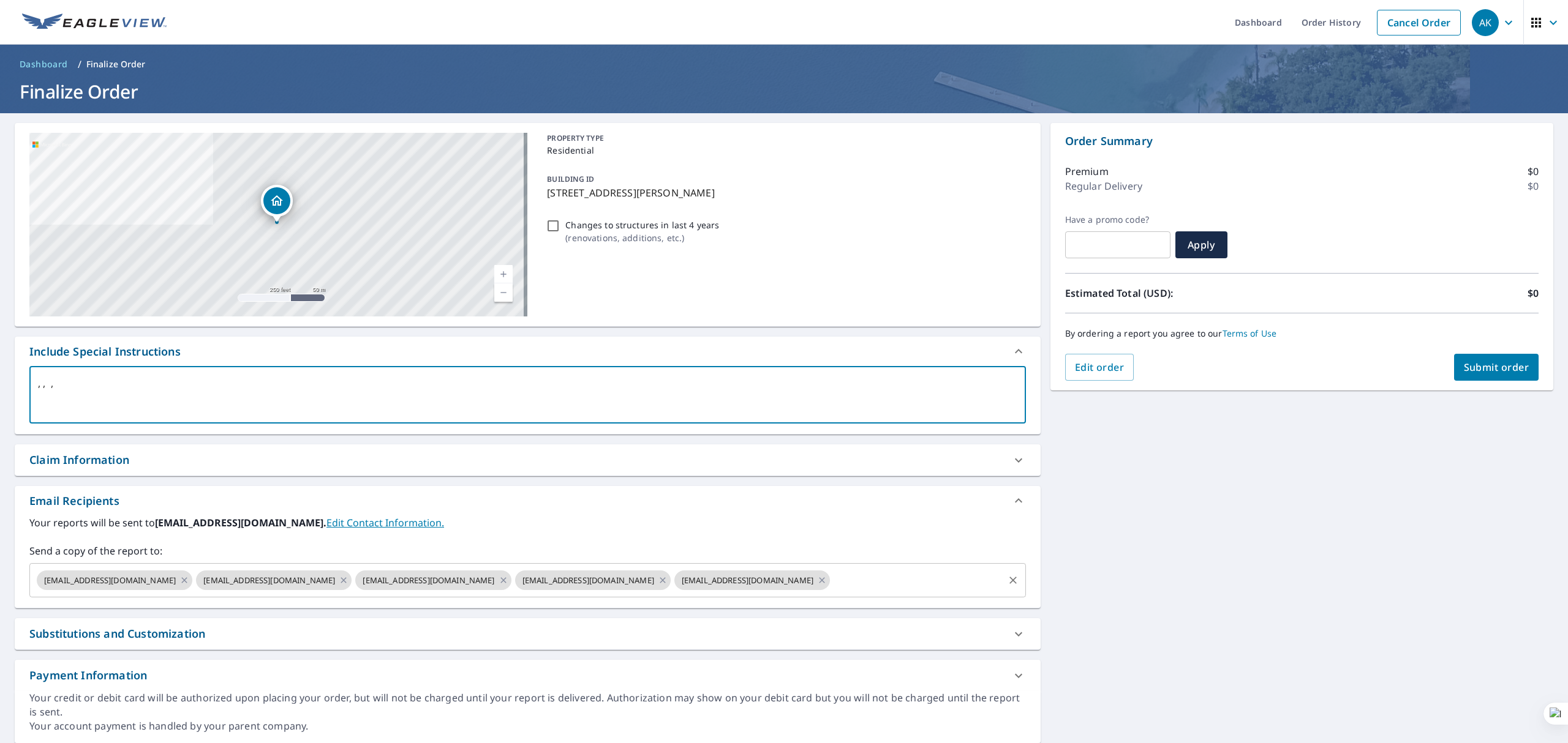
type textarea ", , ,"
type textarea "x"
click at [911, 572] on input "text" at bounding box center [916, 580] width 170 height 23
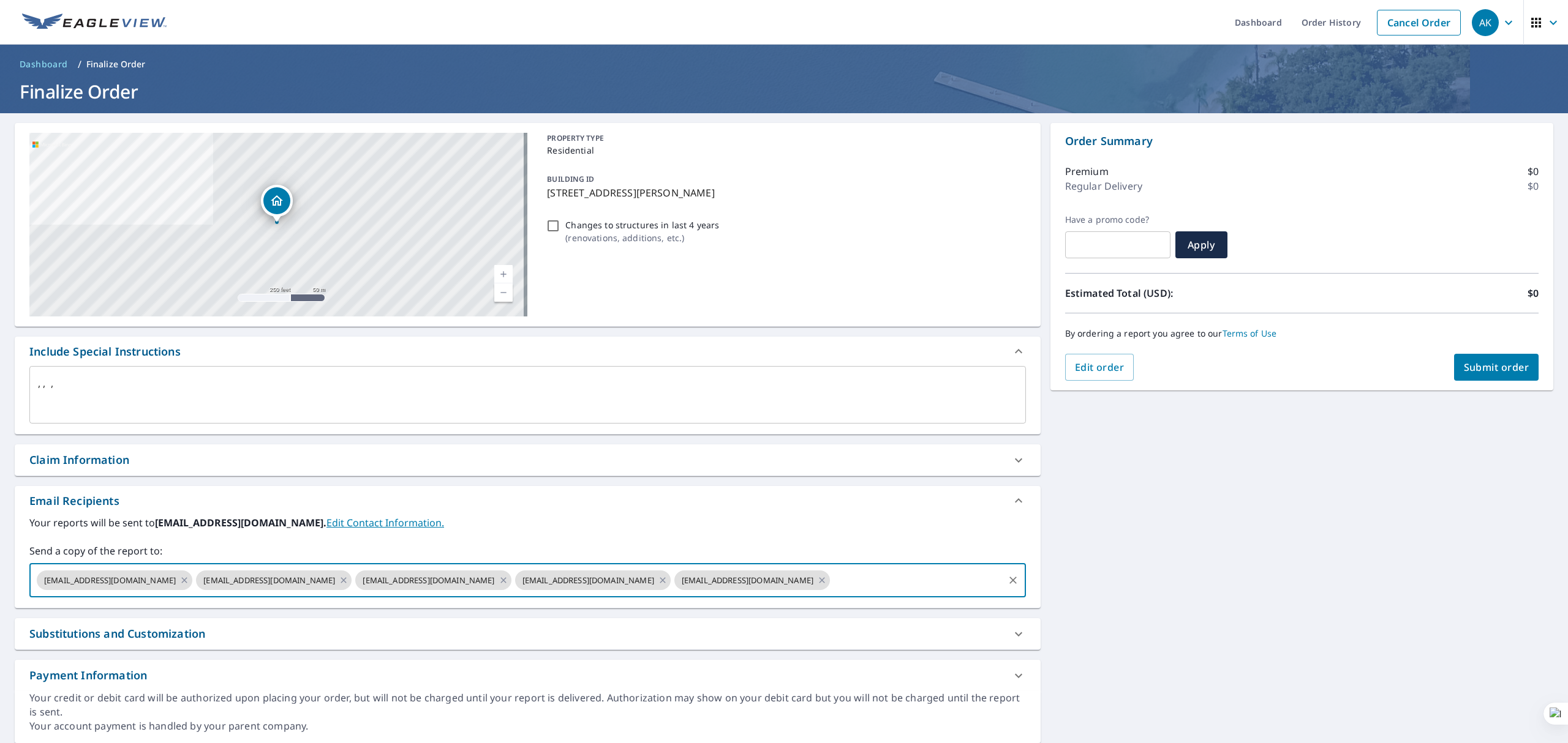
paste input "[EMAIL_ADDRESS][DOMAIN_NAME]"
type input "[EMAIL_ADDRESS][DOMAIN_NAME]"
type textarea "x"
checkbox input "true"
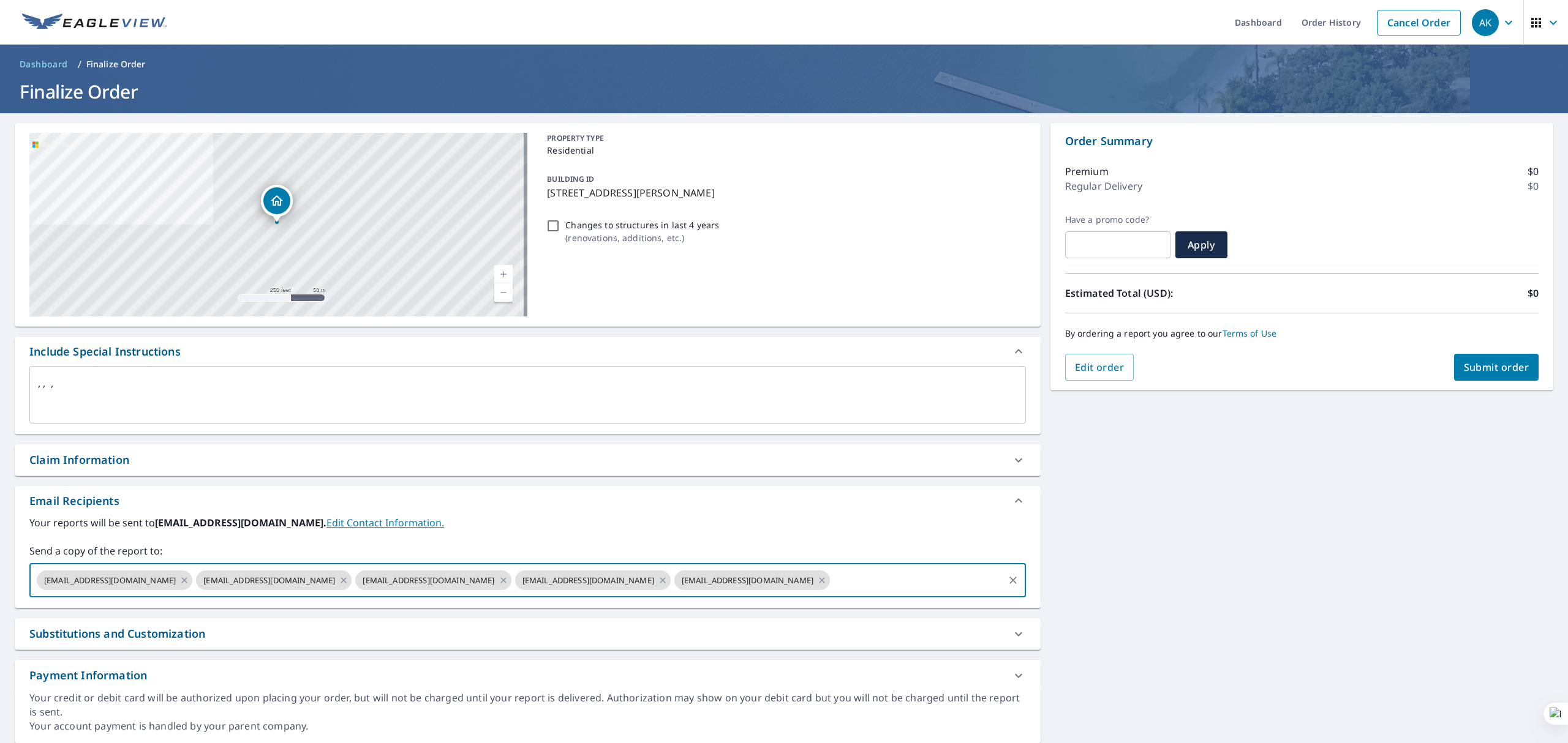
scroll to position [0, 0]
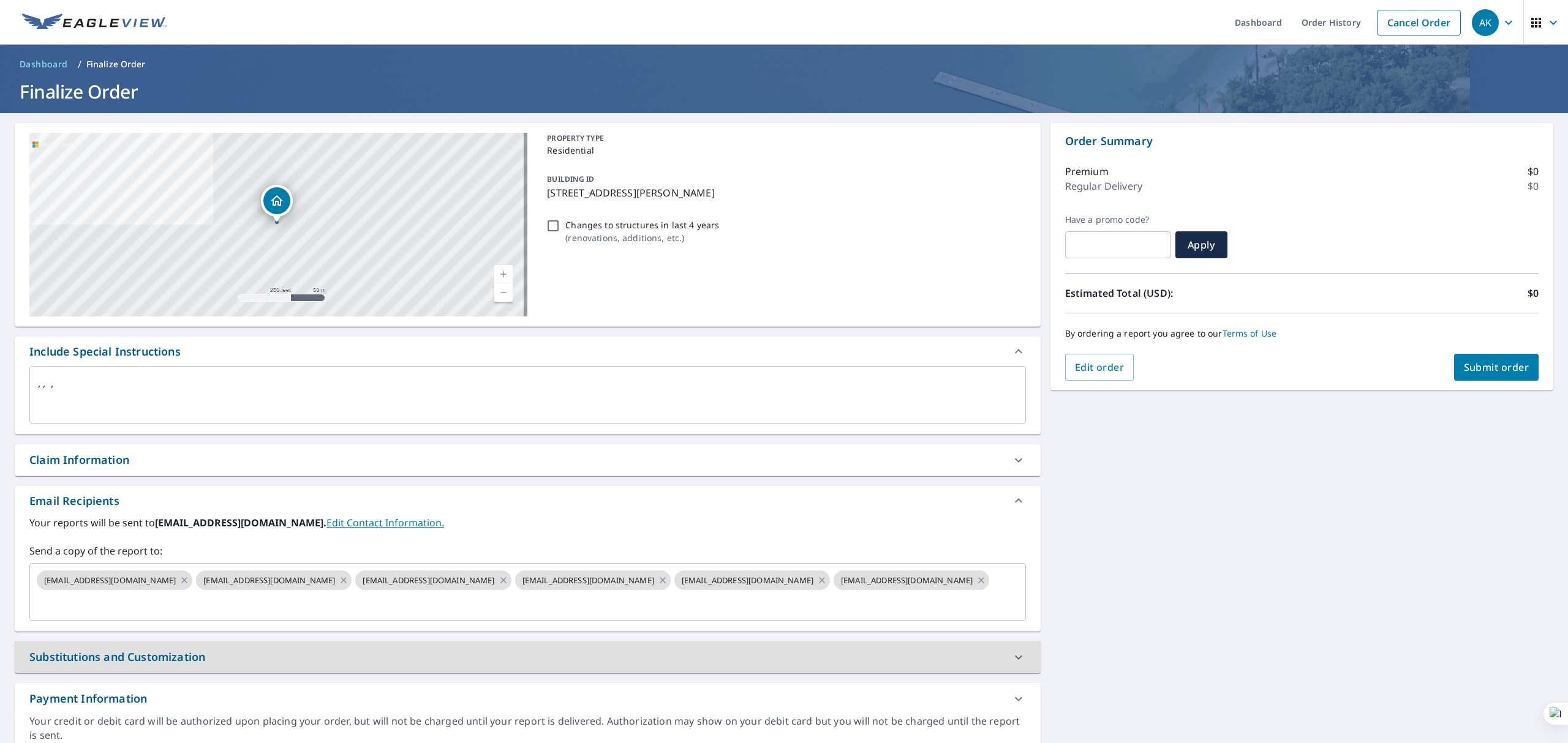
click at [1478, 358] on button "Submit order" at bounding box center [1496, 368] width 85 height 27
type textarea "x"
checkbox input "true"
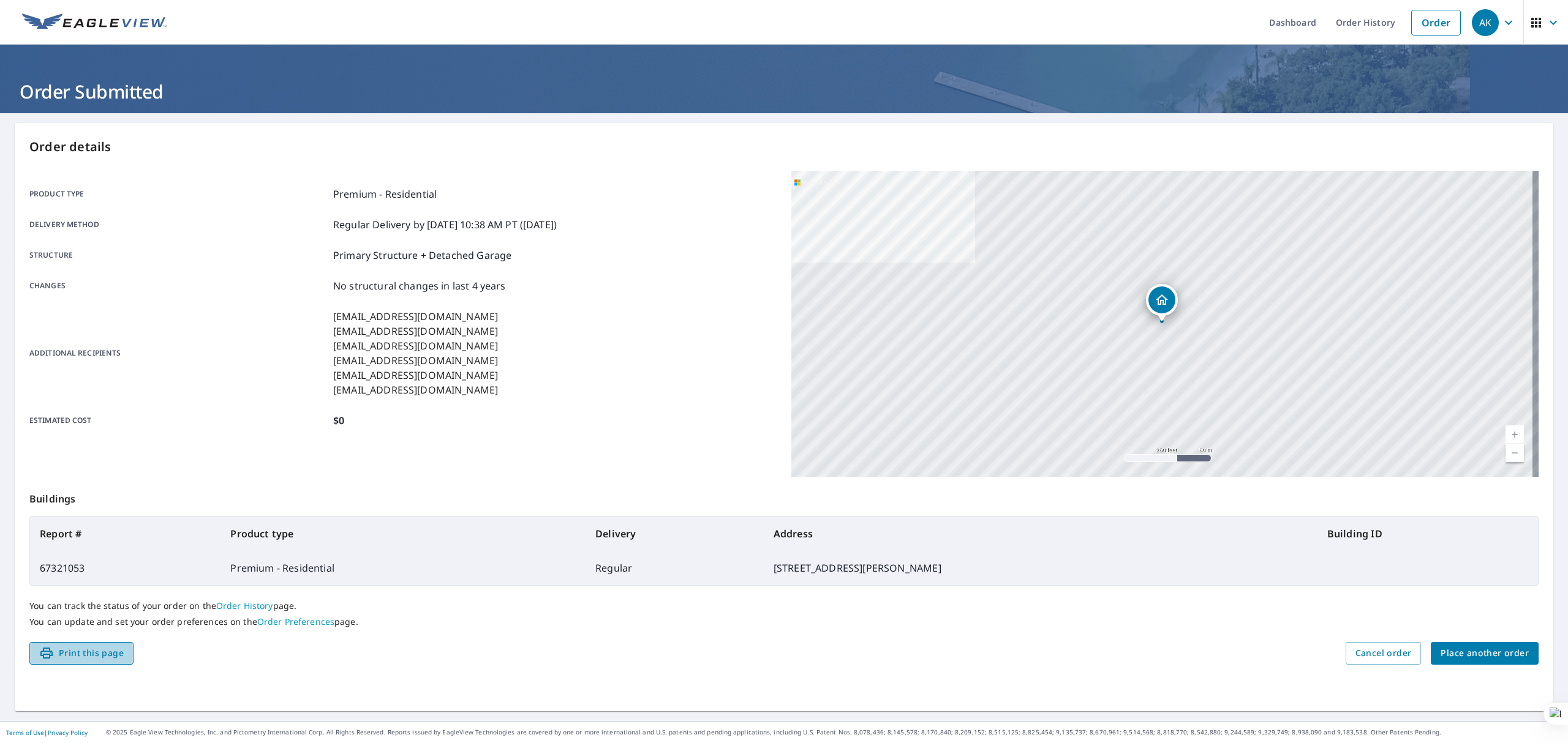
click at [120, 657] on span "Print this page" at bounding box center [81, 653] width 84 height 15
drag, startPoint x: 119, startPoint y: 655, endPoint x: 1218, endPoint y: 618, distance: 1099.6
click at [119, 655] on span "Print this page" at bounding box center [81, 653] width 84 height 15
